Goal: Task Accomplishment & Management: Manage account settings

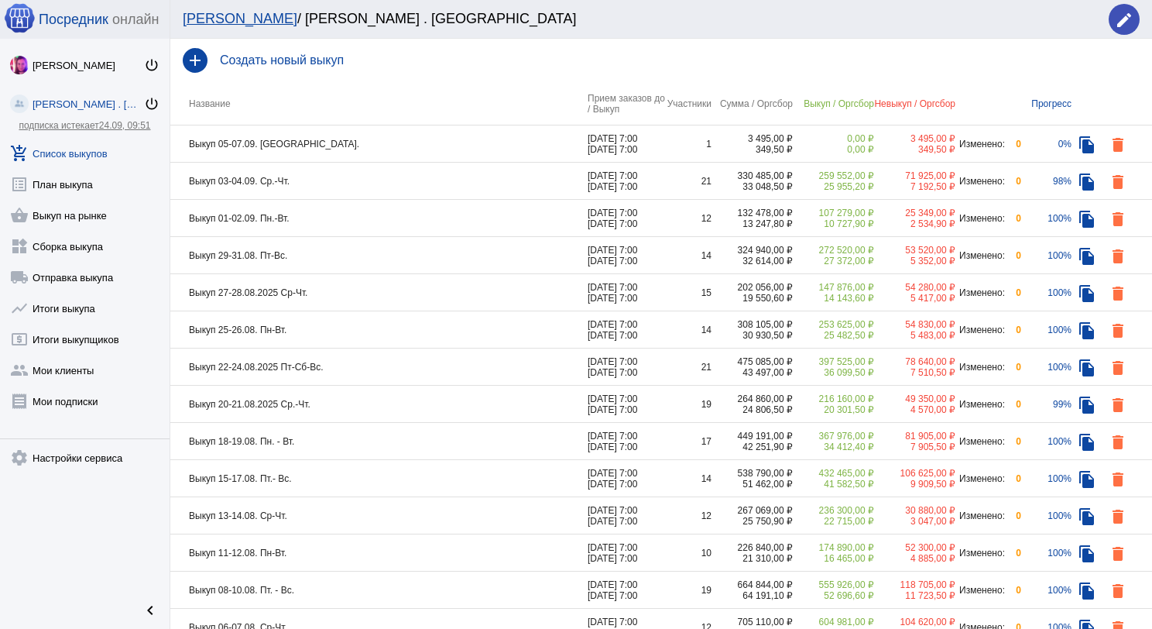
click at [347, 183] on td "Выкуп 03-04.09. Ср.-Чт." at bounding box center [378, 181] width 417 height 37
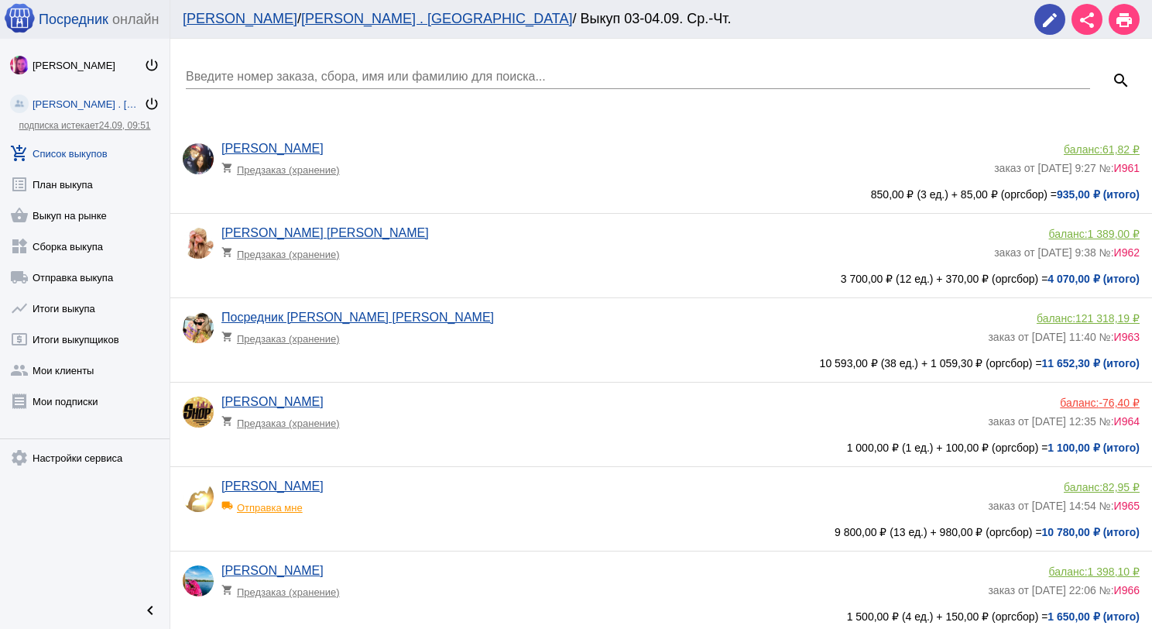
click at [274, 84] on div "Введите номер заказа, сбора, имя или фамилию для поиска..." at bounding box center [638, 71] width 905 height 35
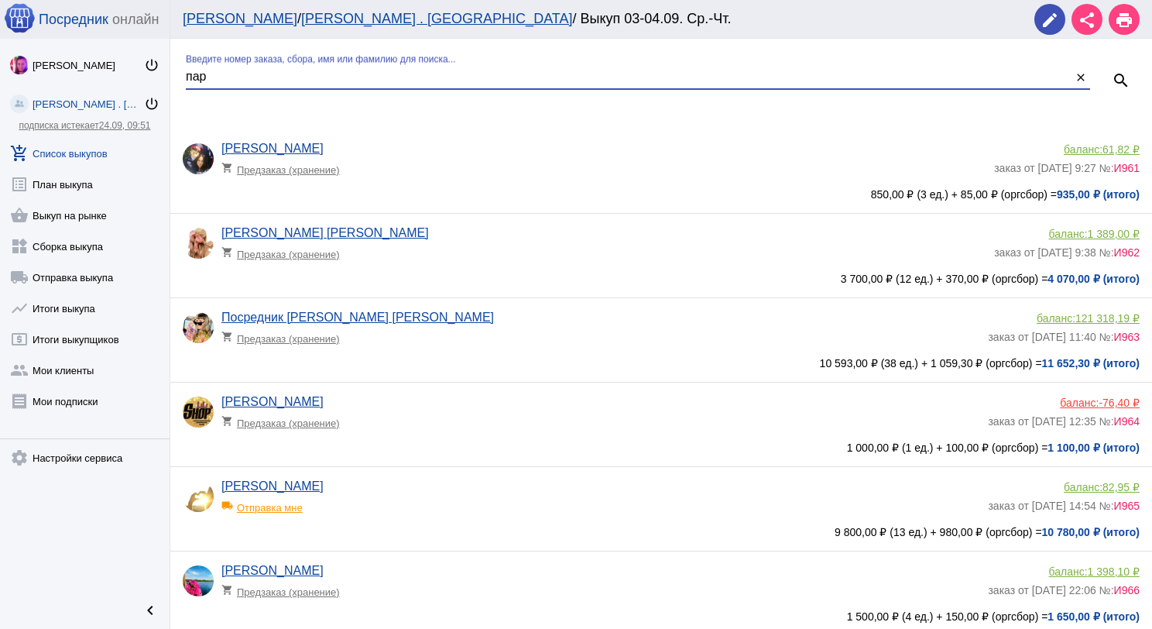
type input "пар"
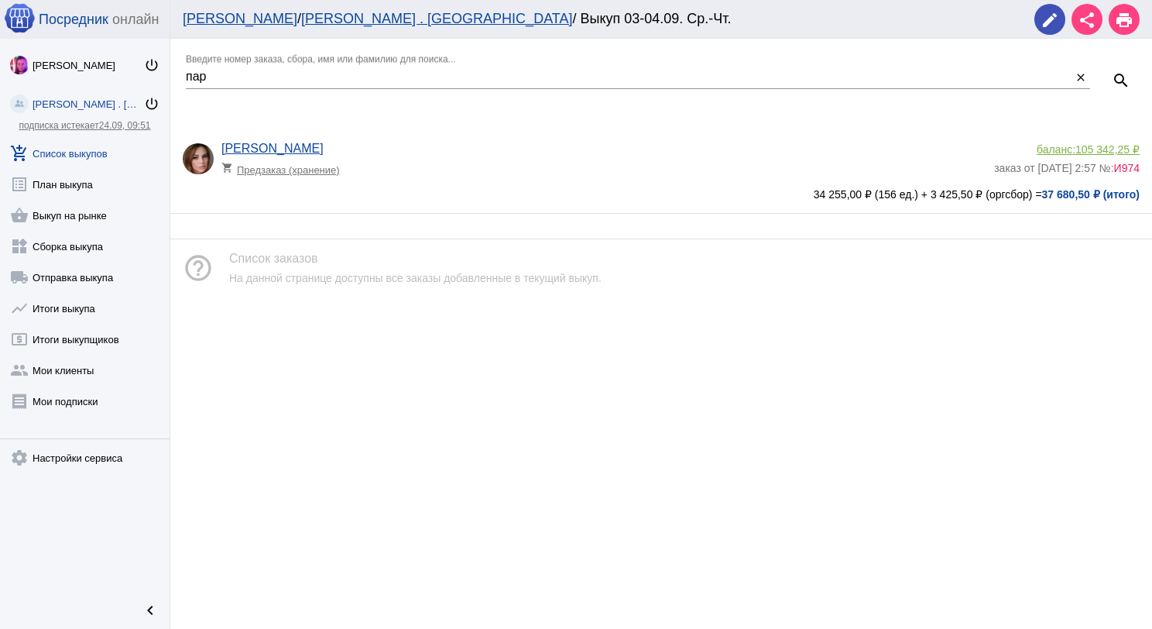
click at [1098, 150] on span "105 342,25 ₽" at bounding box center [1108, 149] width 64 height 12
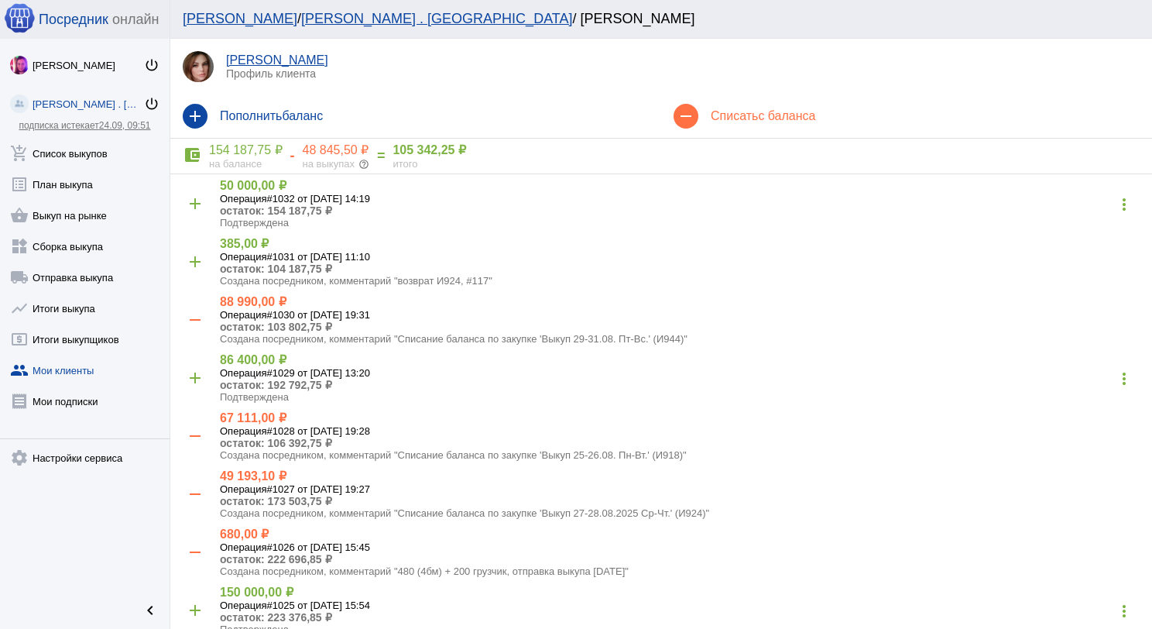
click at [757, 101] on div "remove Списать с баланса" at bounding box center [906, 115] width 491 height 43
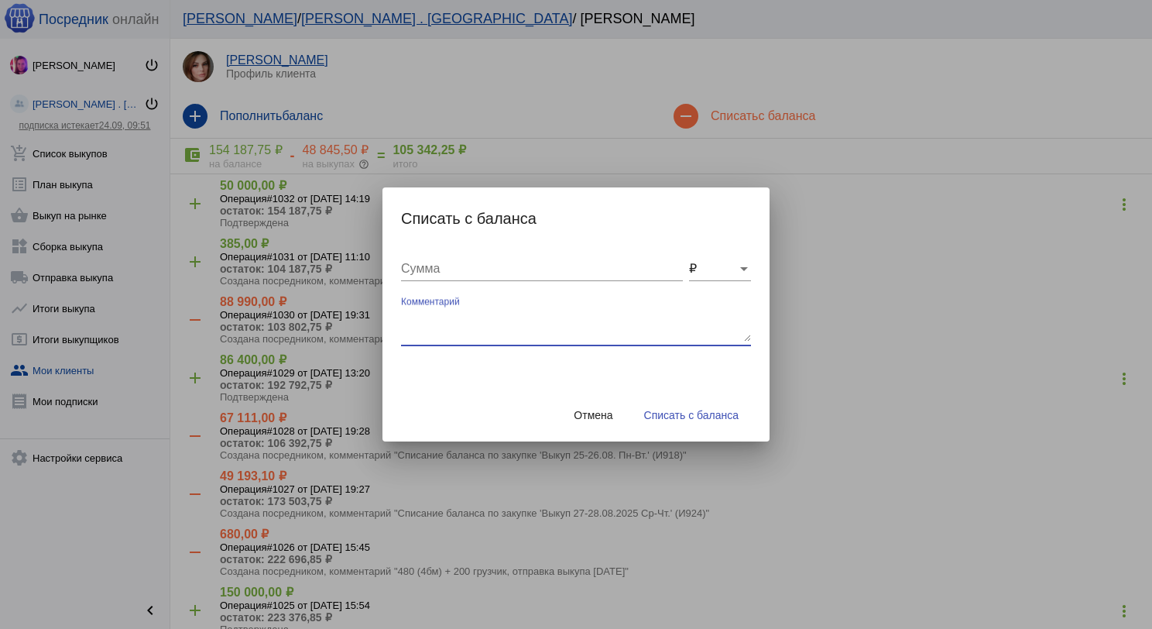
click at [427, 328] on textarea "Комментарий" at bounding box center [576, 326] width 350 height 31
type textarea "120 бм + 100 мм + 200 грузчик, отправка выкупа [DATE]"
click at [461, 283] on div "Сумма" at bounding box center [542, 271] width 282 height 50
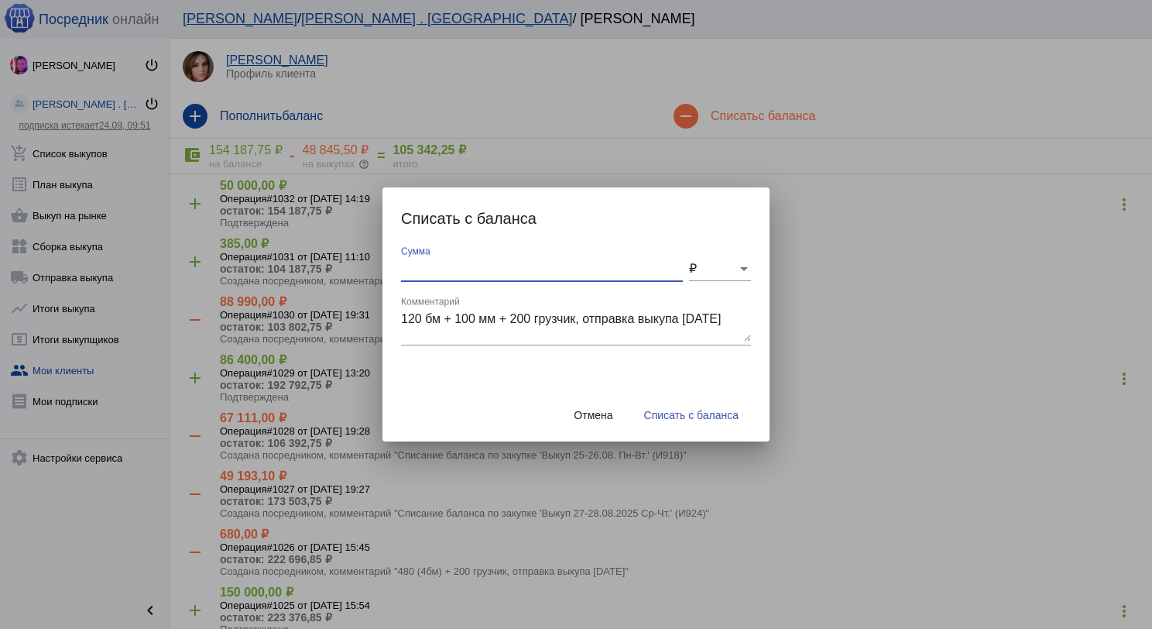
click at [458, 273] on input "Сумма" at bounding box center [542, 269] width 282 height 14
click at [435, 270] on input "Сумма" at bounding box center [542, 269] width 282 height 14
type input "420"
click at [667, 407] on button "Списать с баланса" at bounding box center [691, 415] width 119 height 28
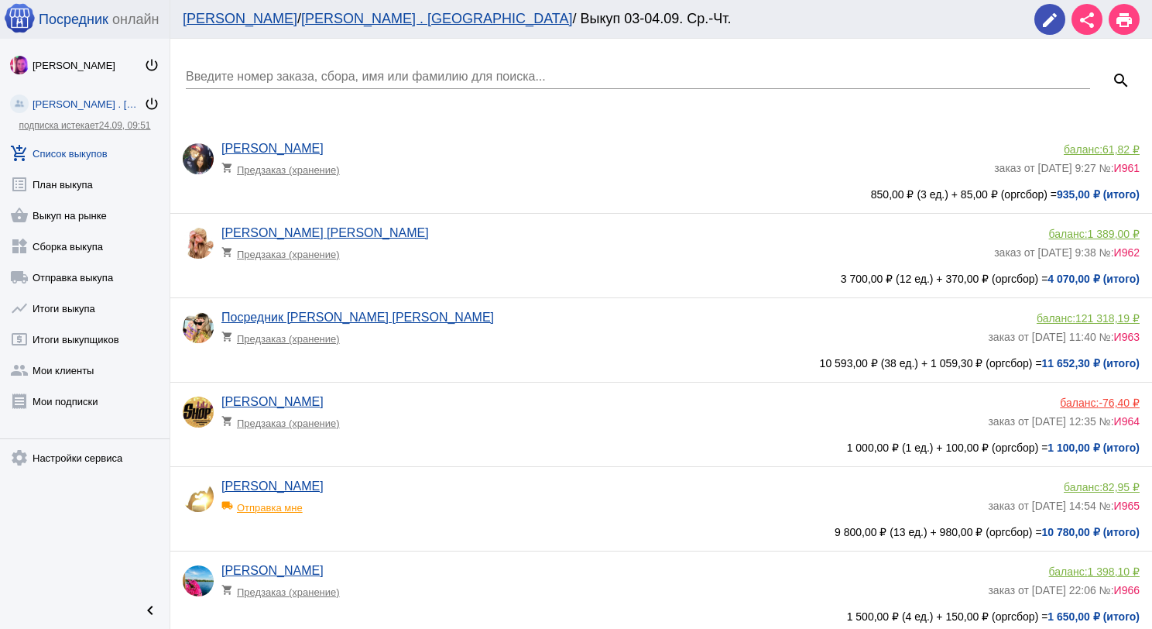
click at [303, 74] on input "Введите номер заказа, сбора, имя или фамилию для поиска..." at bounding box center [638, 77] width 905 height 14
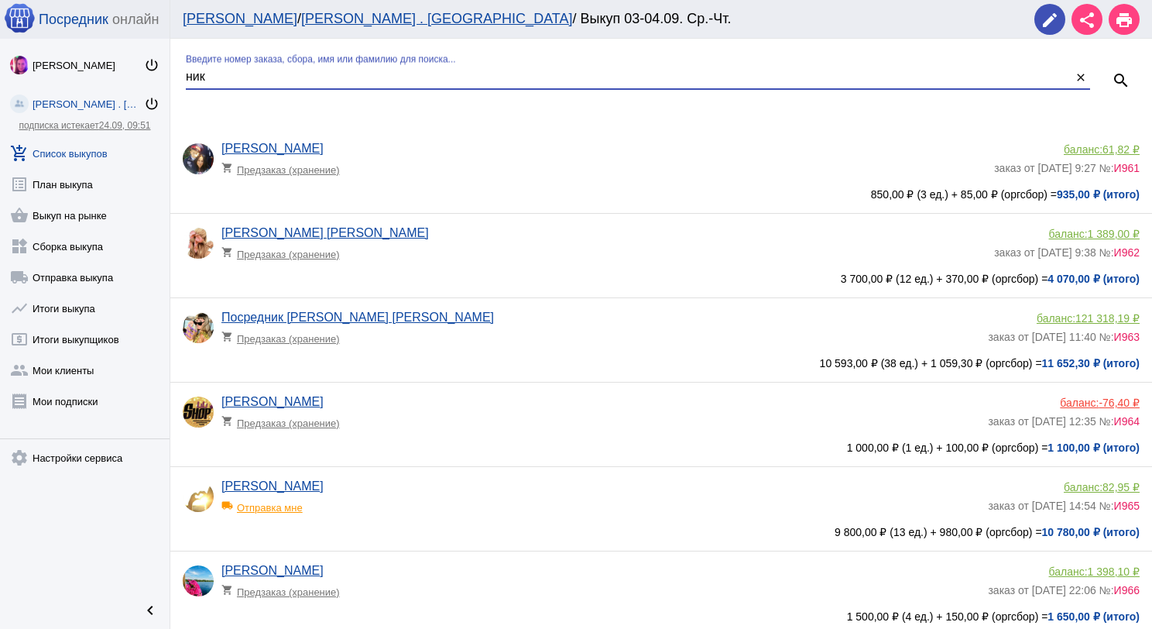
type input "ник"
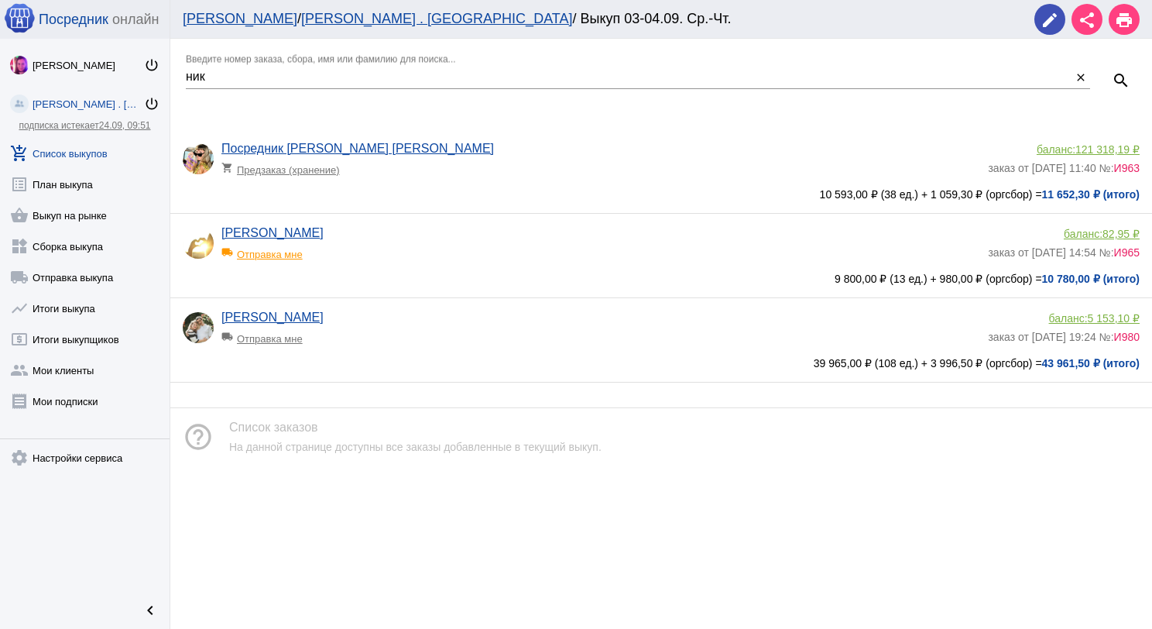
click at [1111, 227] on div "[PERSON_NAME] local_shipping Отправка мне баланс: 82,95 ₽ заказ от [DATE] 14:54…" at bounding box center [665, 253] width 965 height 54
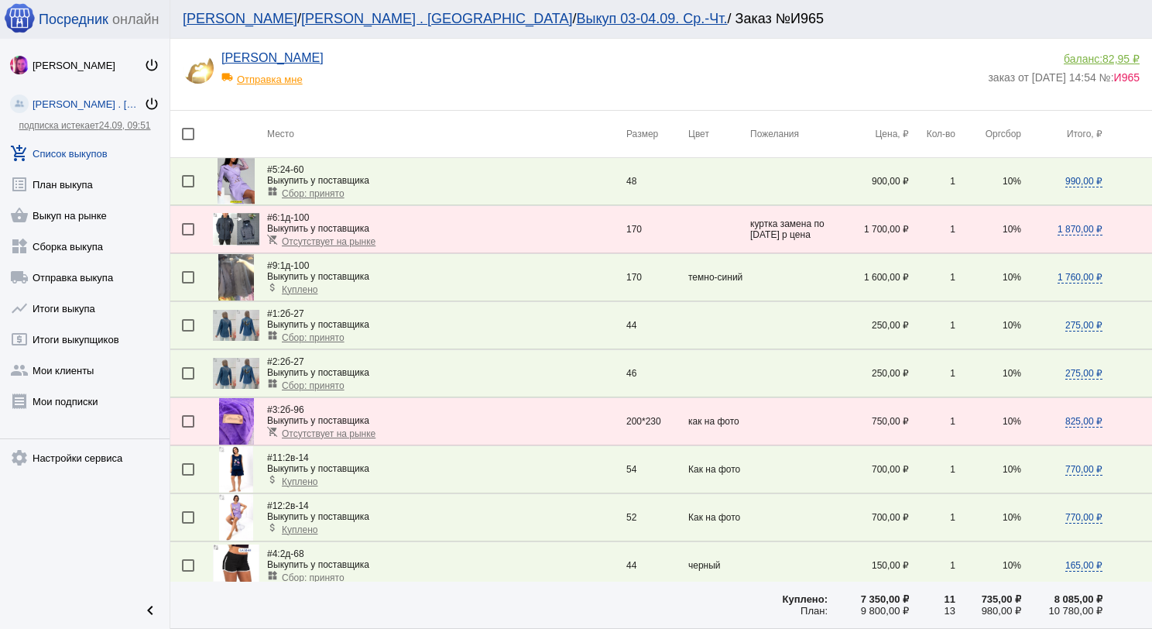
click at [1110, 54] on span "82,95 ₽" at bounding box center [1121, 59] width 37 height 12
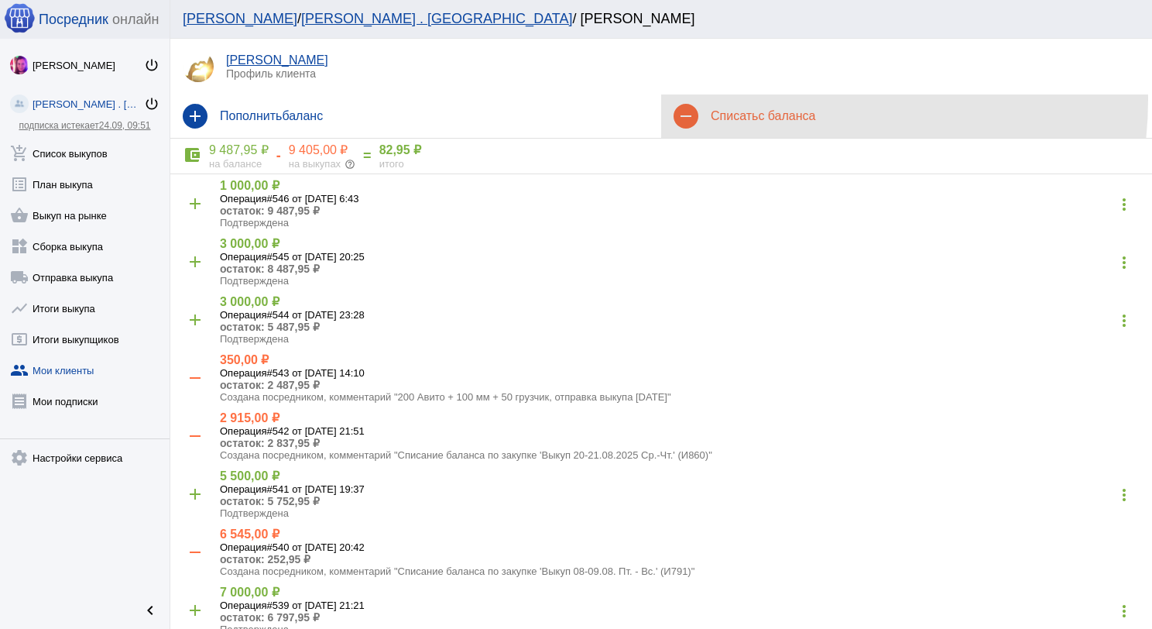
click at [780, 100] on div "remove Списать с баланса" at bounding box center [906, 115] width 491 height 43
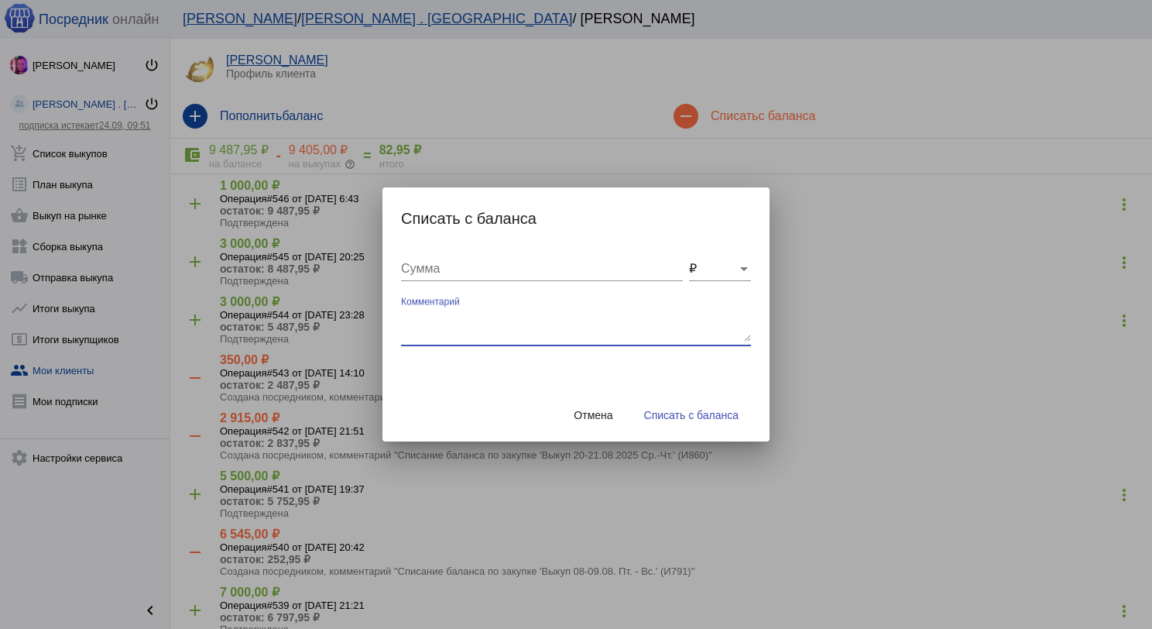
click at [432, 314] on textarea "Комментарий" at bounding box center [576, 326] width 350 height 31
type textarea "1"
type textarea "200 Авито + 100 мм, отправка выкупа [DATE]"
click at [427, 264] on input "Сумма" at bounding box center [542, 269] width 282 height 14
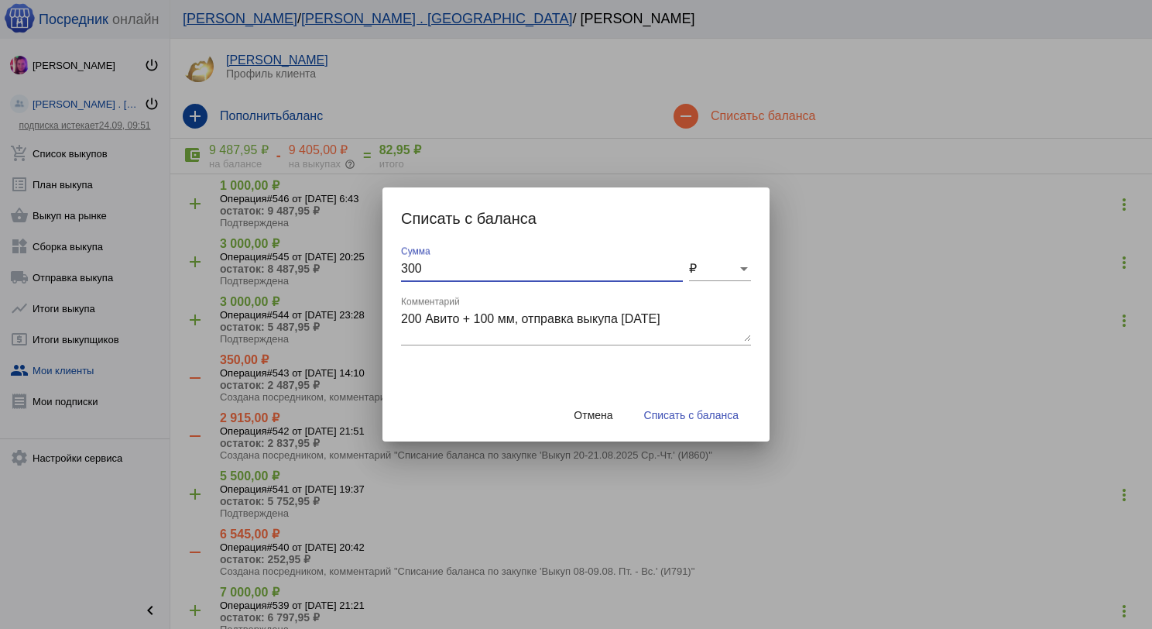
type input "300"
click at [709, 428] on button "Списать с баланса" at bounding box center [691, 415] width 119 height 28
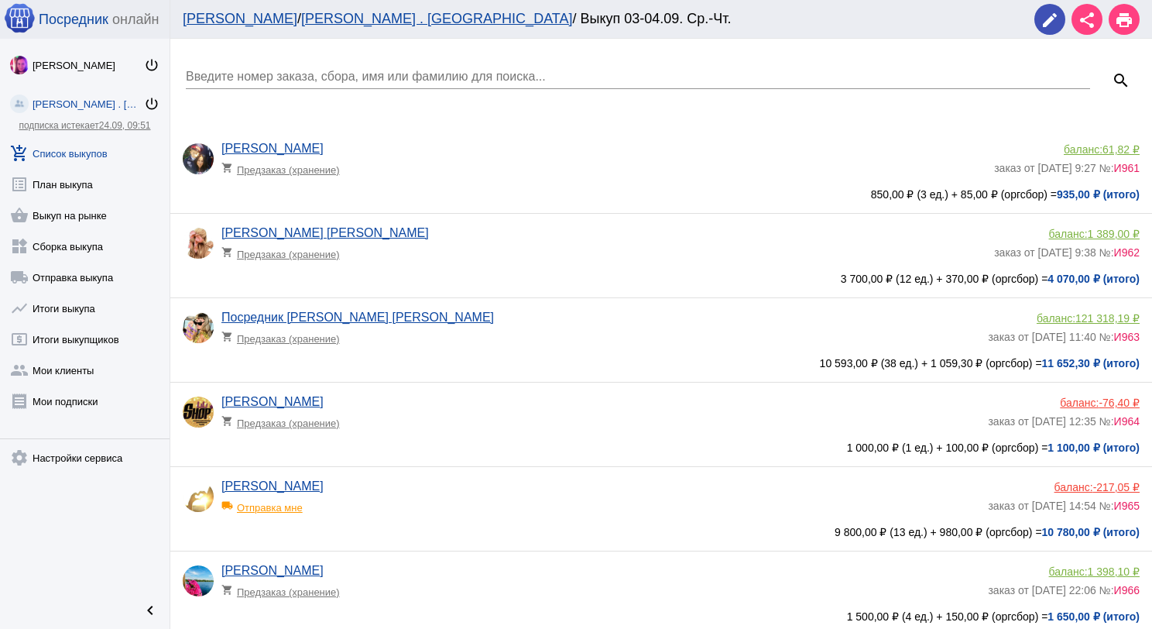
click at [260, 67] on div "Введите номер заказа, сбора, имя или фамилию для поиска..." at bounding box center [638, 71] width 905 height 35
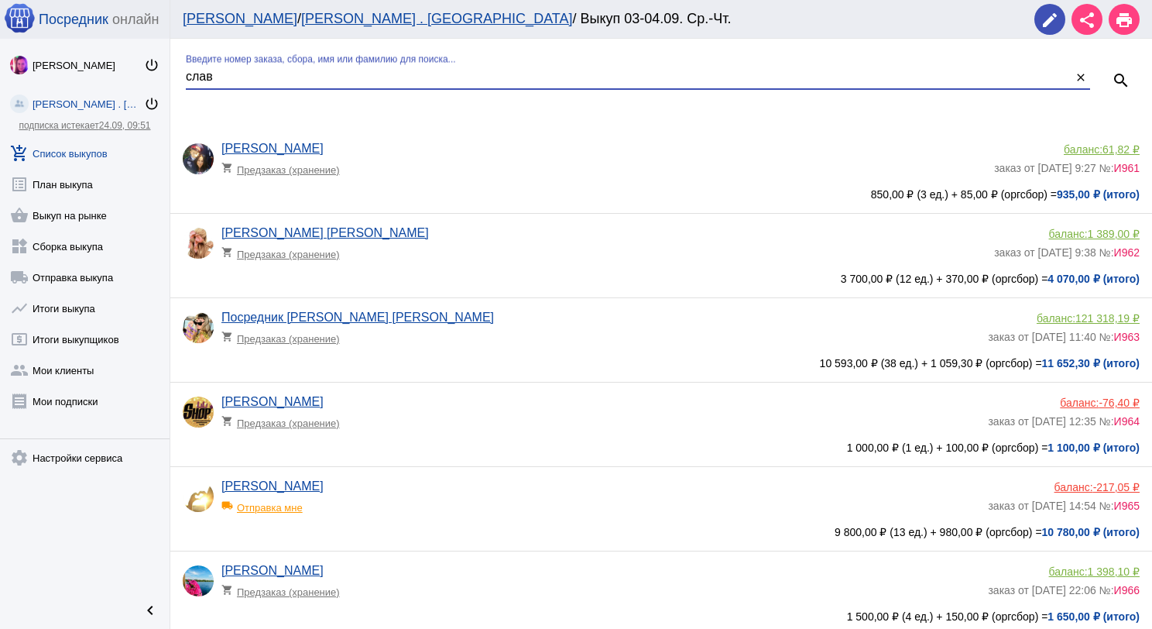
type input "слав"
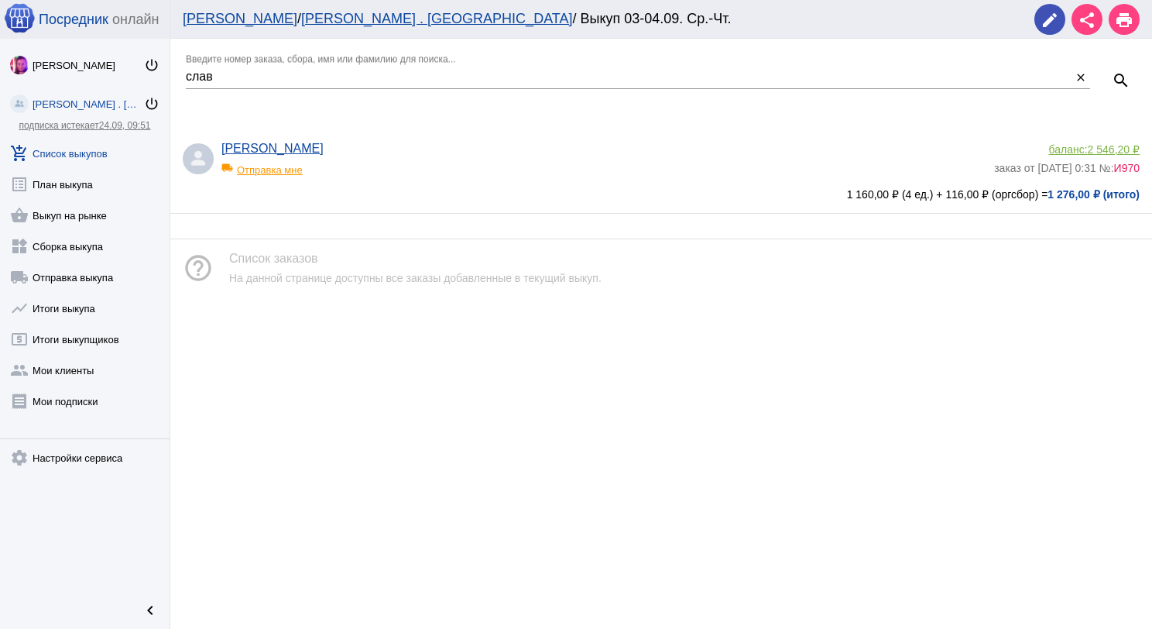
click at [1111, 145] on span "2 546,20 ₽" at bounding box center [1114, 149] width 52 height 12
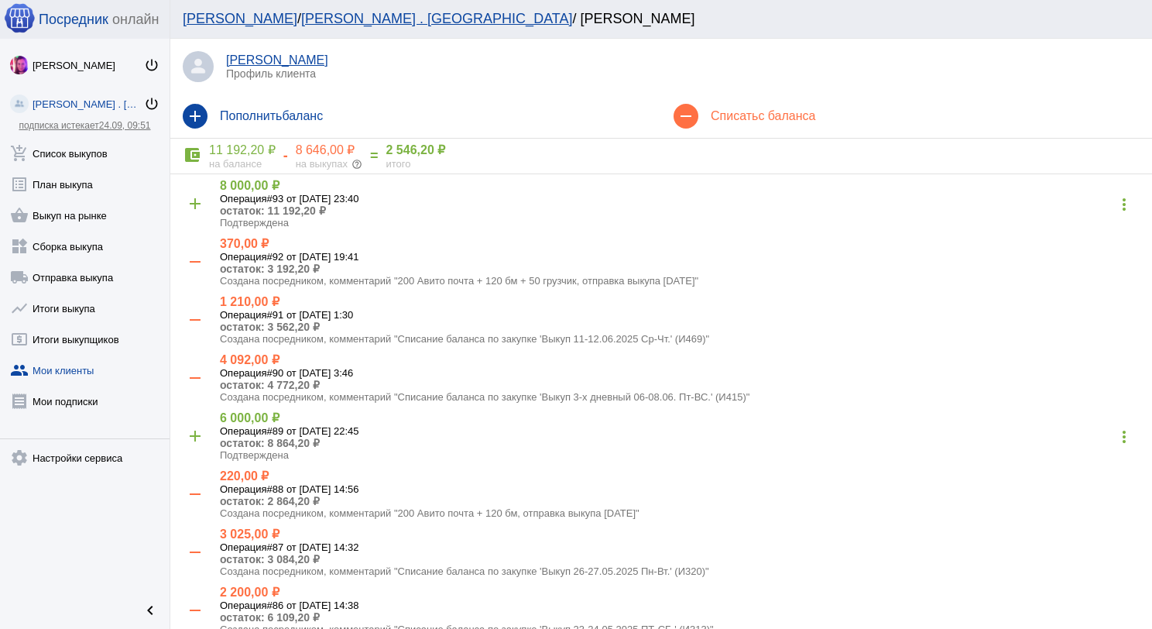
click at [740, 110] on h4 "Списать с баланса" at bounding box center [925, 116] width 429 height 14
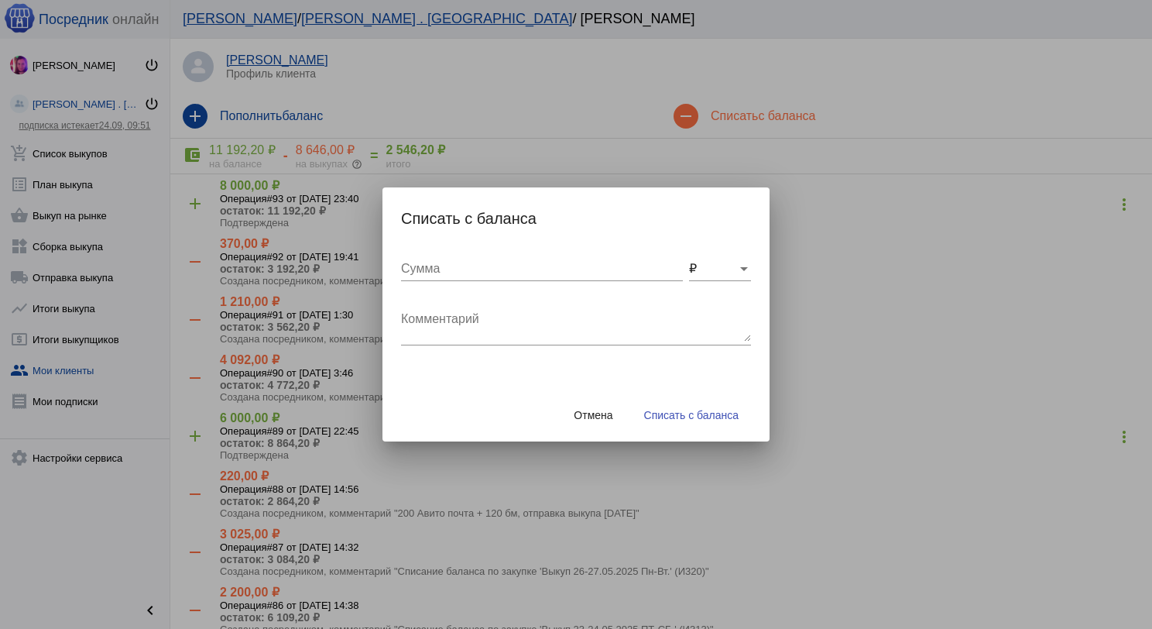
click at [427, 317] on textarea "Комментарий" at bounding box center [576, 326] width 350 height 31
type textarea "200 Авито + 100 мм + 50 грузчик, отправка выкупа [DATE]"
click at [472, 270] on input "Сумма" at bounding box center [542, 269] width 282 height 14
type input "350"
click at [678, 420] on span "Списать с баланса" at bounding box center [691, 415] width 94 height 12
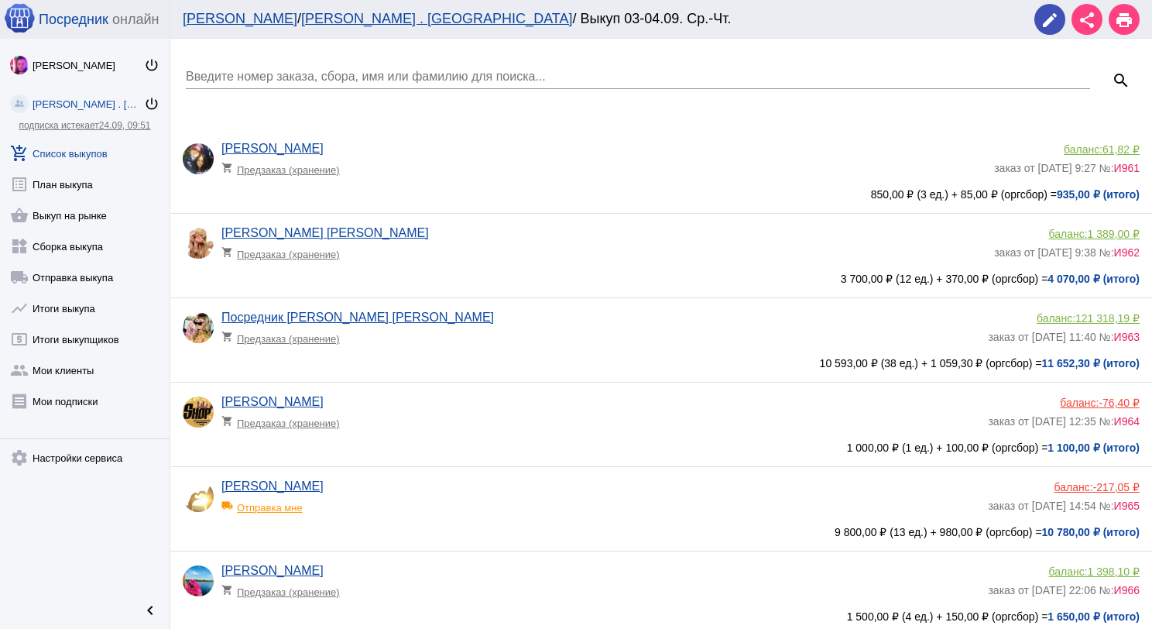
click at [82, 152] on link "add_shopping_cart Список выкупов" at bounding box center [85, 150] width 170 height 31
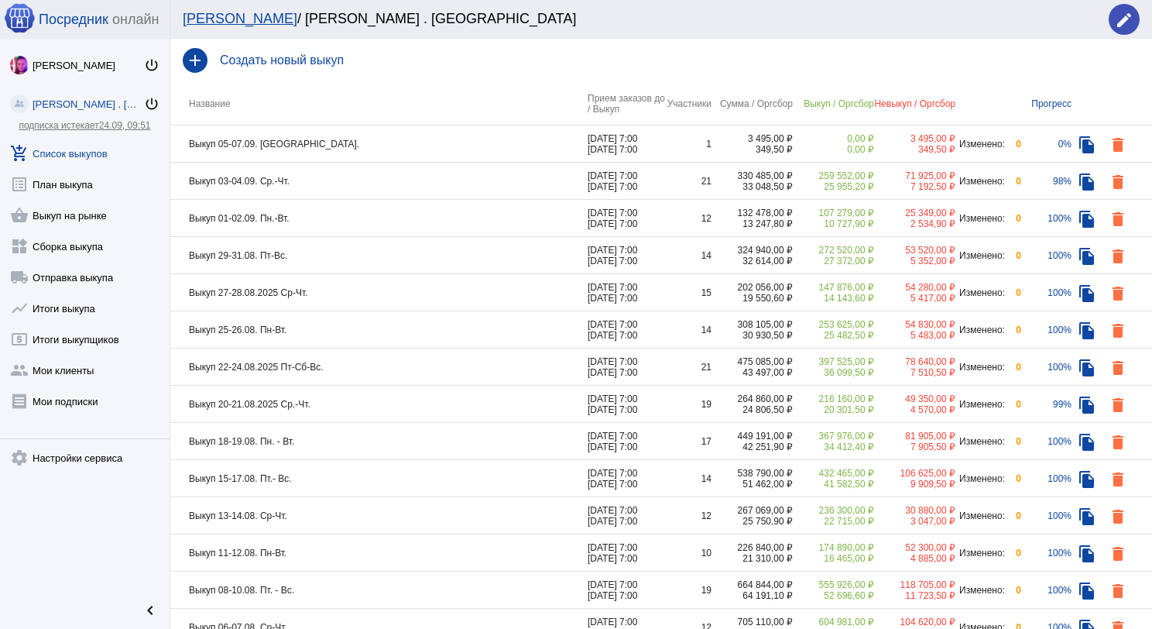
click at [362, 180] on td "Выкуп 03-04.09. Ср.-Чт." at bounding box center [378, 181] width 417 height 37
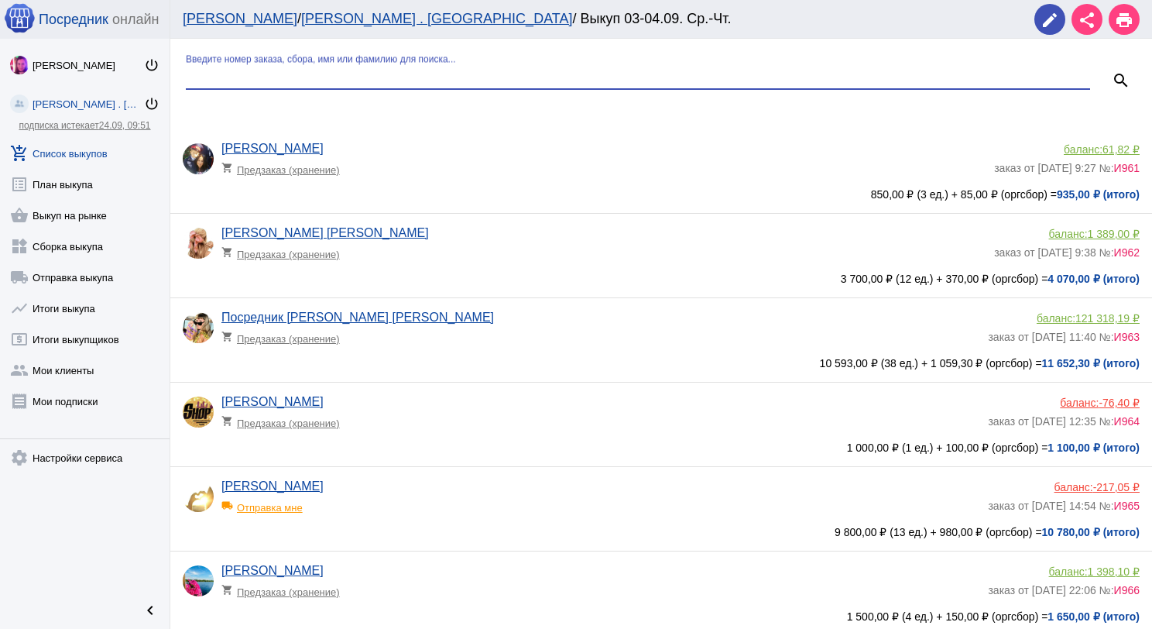
click at [359, 77] on input "Введите номер заказа, сбора, имя или фамилию для поиска..." at bounding box center [638, 77] width 905 height 14
type input "рез"
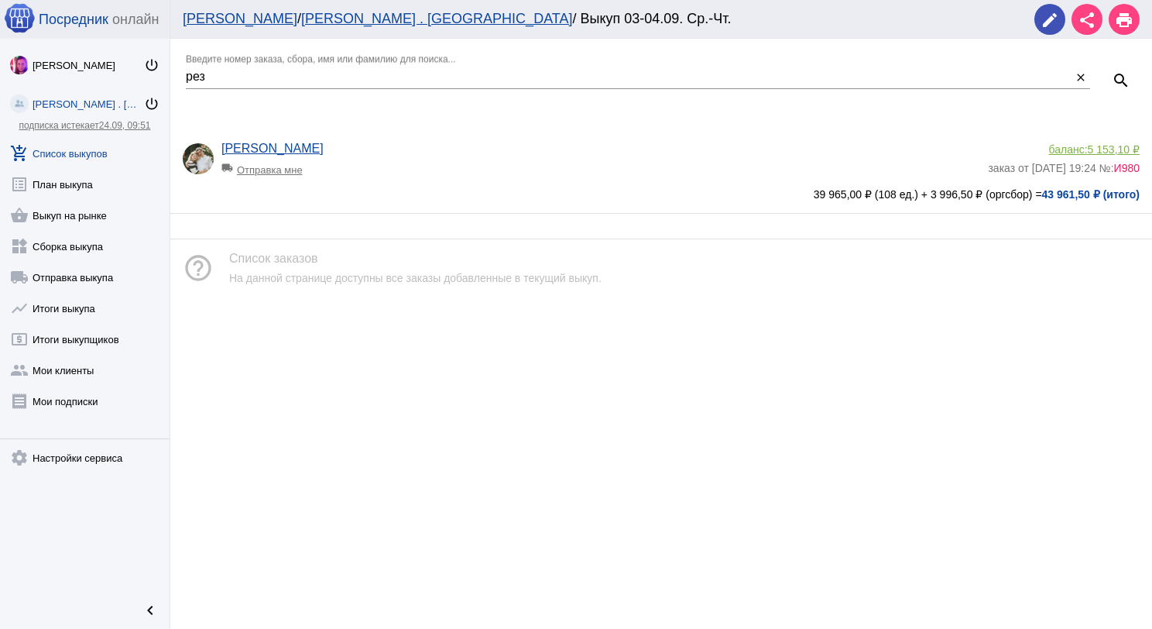
click at [1105, 152] on span "5 153,10 ₽" at bounding box center [1114, 149] width 52 height 12
